Goal: Task Accomplishment & Management: Manage account settings

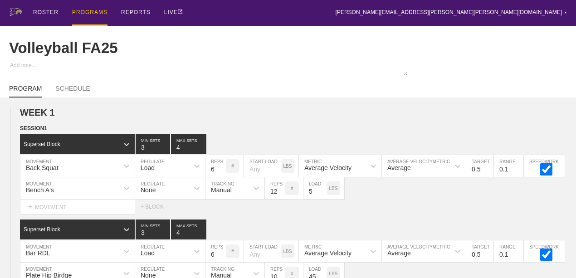
click at [87, 12] on div "PROGRAMS" at bounding box center [89, 13] width 35 height 26
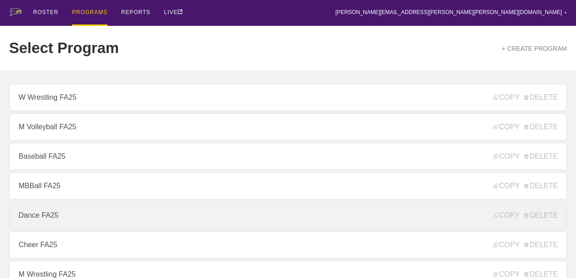
click at [43, 221] on link "Dance FA25" at bounding box center [288, 215] width 558 height 27
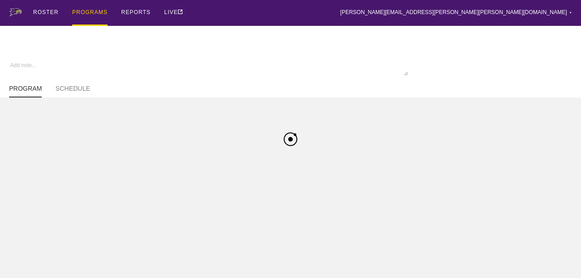
type textarea "x"
type input "Dance FA25"
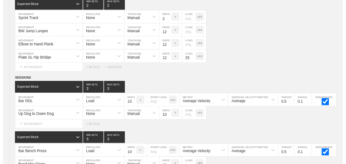
scroll to position [797, 0]
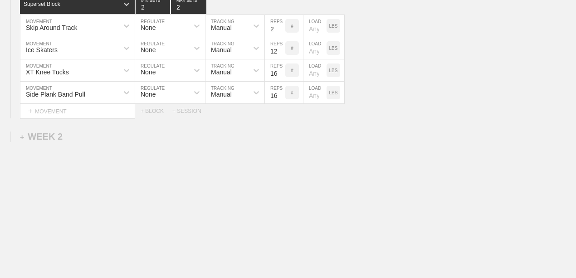
type textarea "x"
